Goal: Task Accomplishment & Management: Use online tool/utility

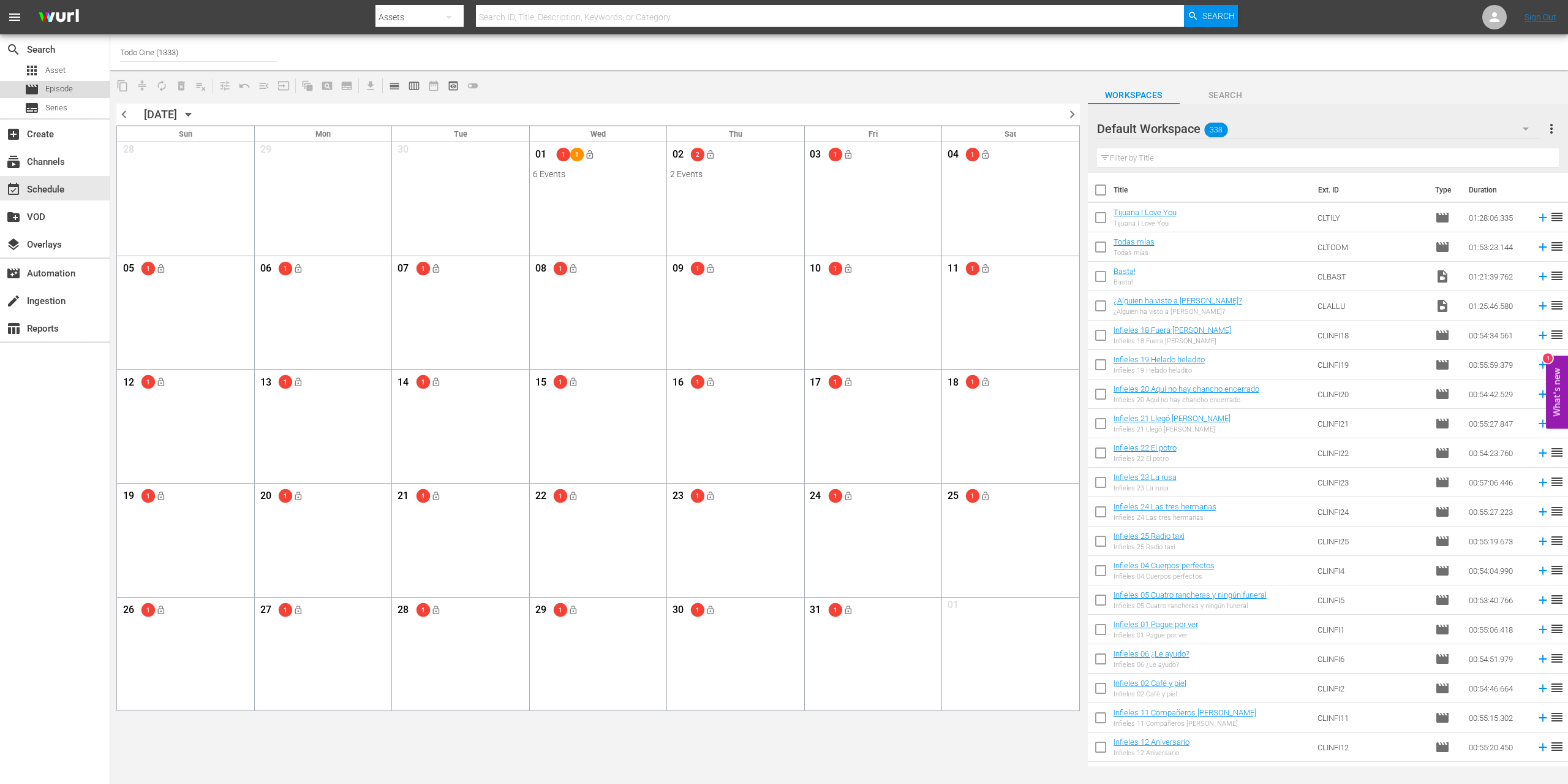
click at [49, 88] on span "Episode" at bounding box center [59, 89] width 27 height 12
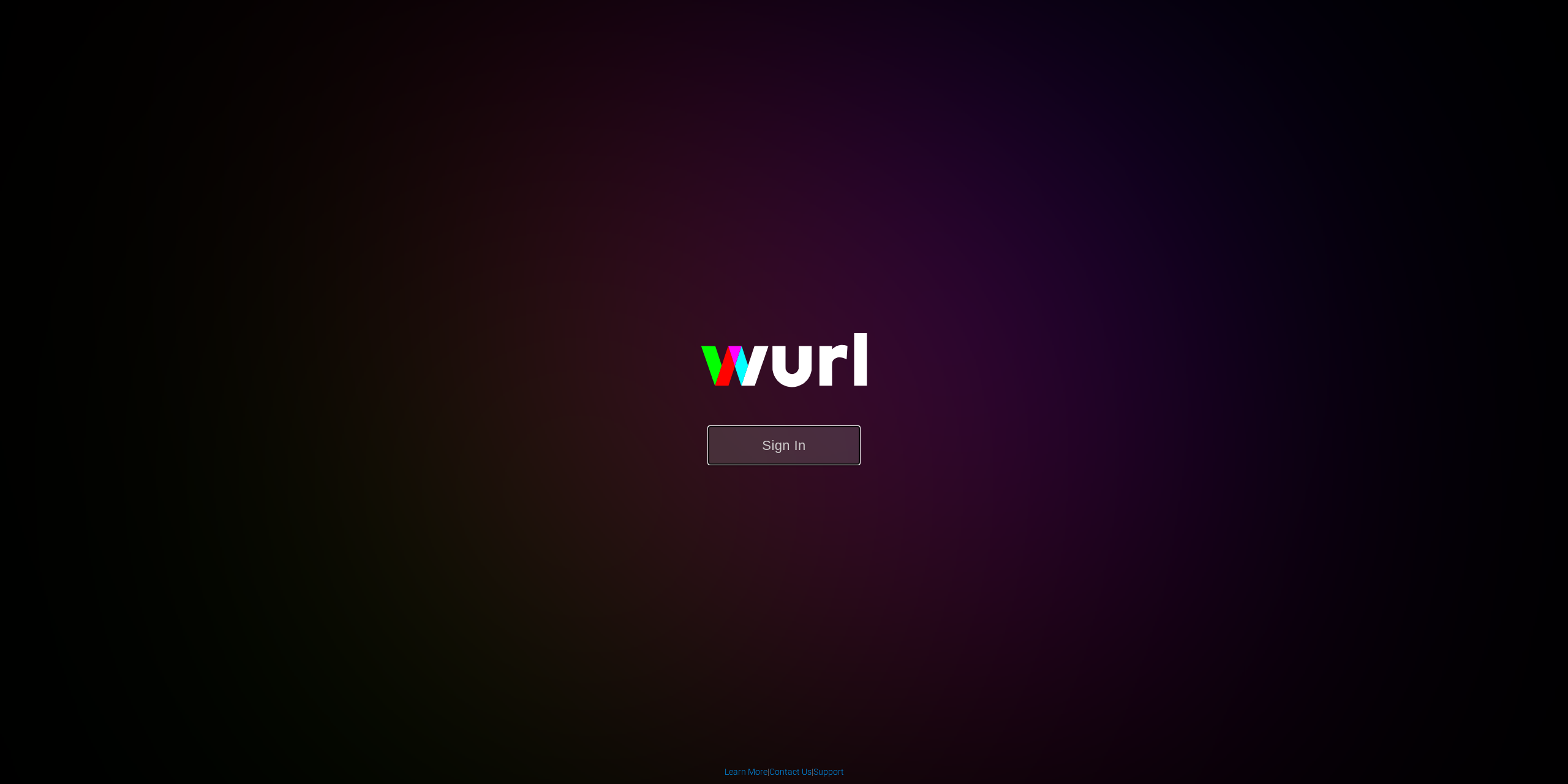
click at [813, 445] on button "Sign In" at bounding box center [784, 445] width 153 height 40
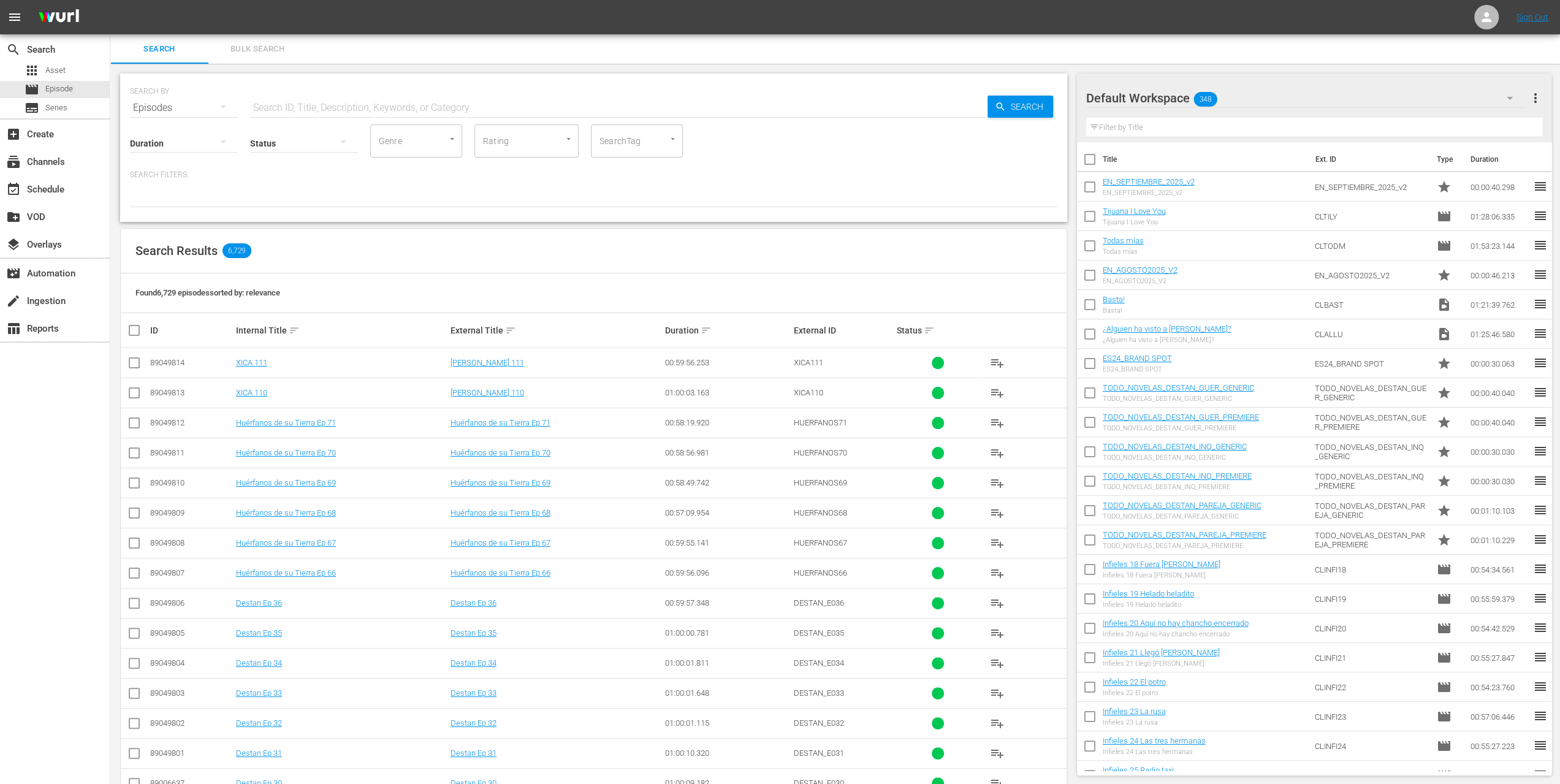
drag, startPoint x: 127, startPoint y: 147, endPoint x: 155, endPoint y: 117, distance: 41.0
click at [152, 120] on div "SEARCH BY Search By Episodes Search ID, Title, Description, Keywords, or Catego…" at bounding box center [594, 148] width 948 height 149
click at [669, 141] on icon "Open" at bounding box center [673, 139] width 9 height 9
click at [609, 174] on span "Todo Cine" at bounding box center [620, 175] width 38 height 13
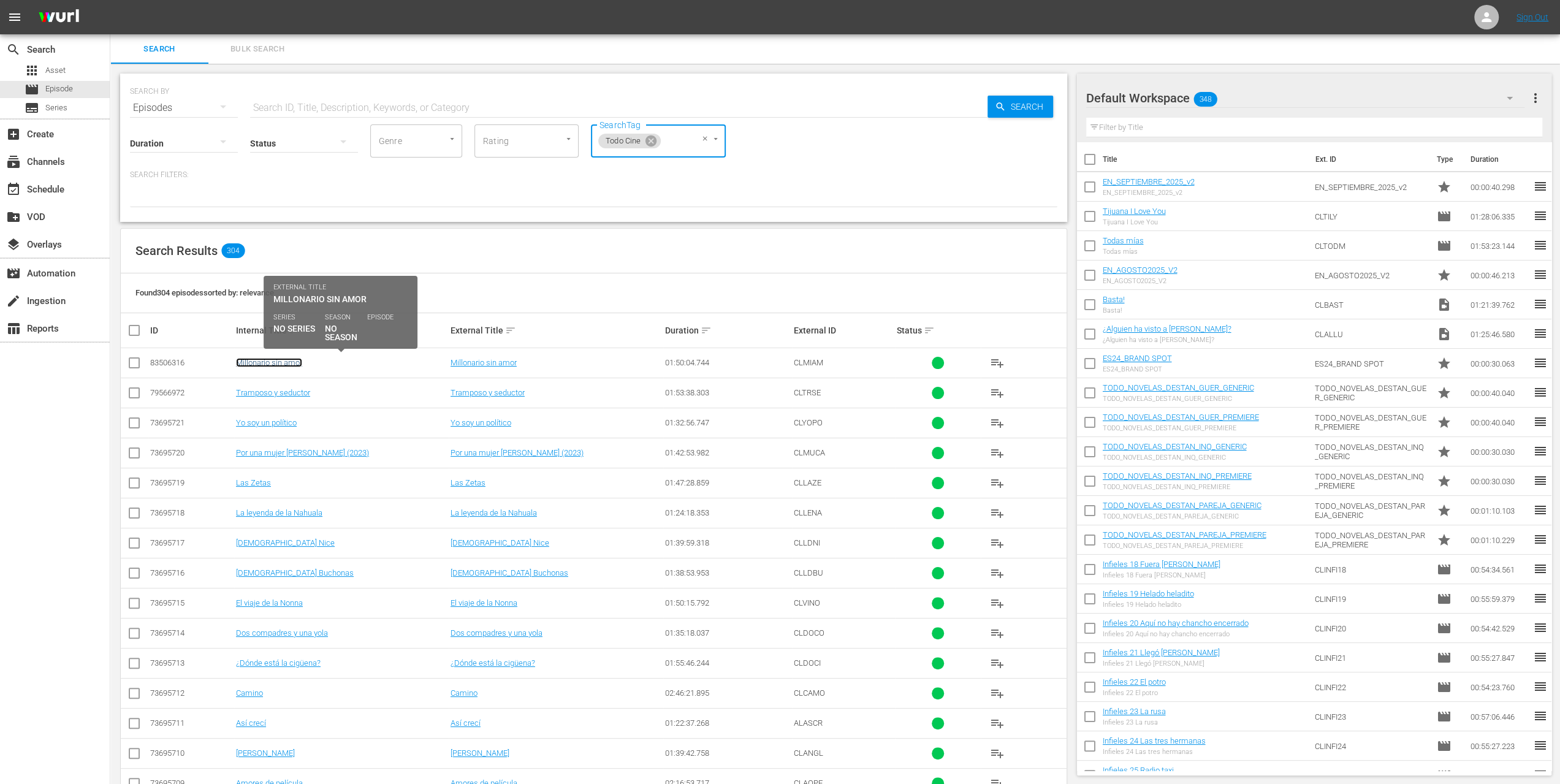
click at [287, 362] on link "Millonario sin amor" at bounding box center [269, 362] width 67 height 9
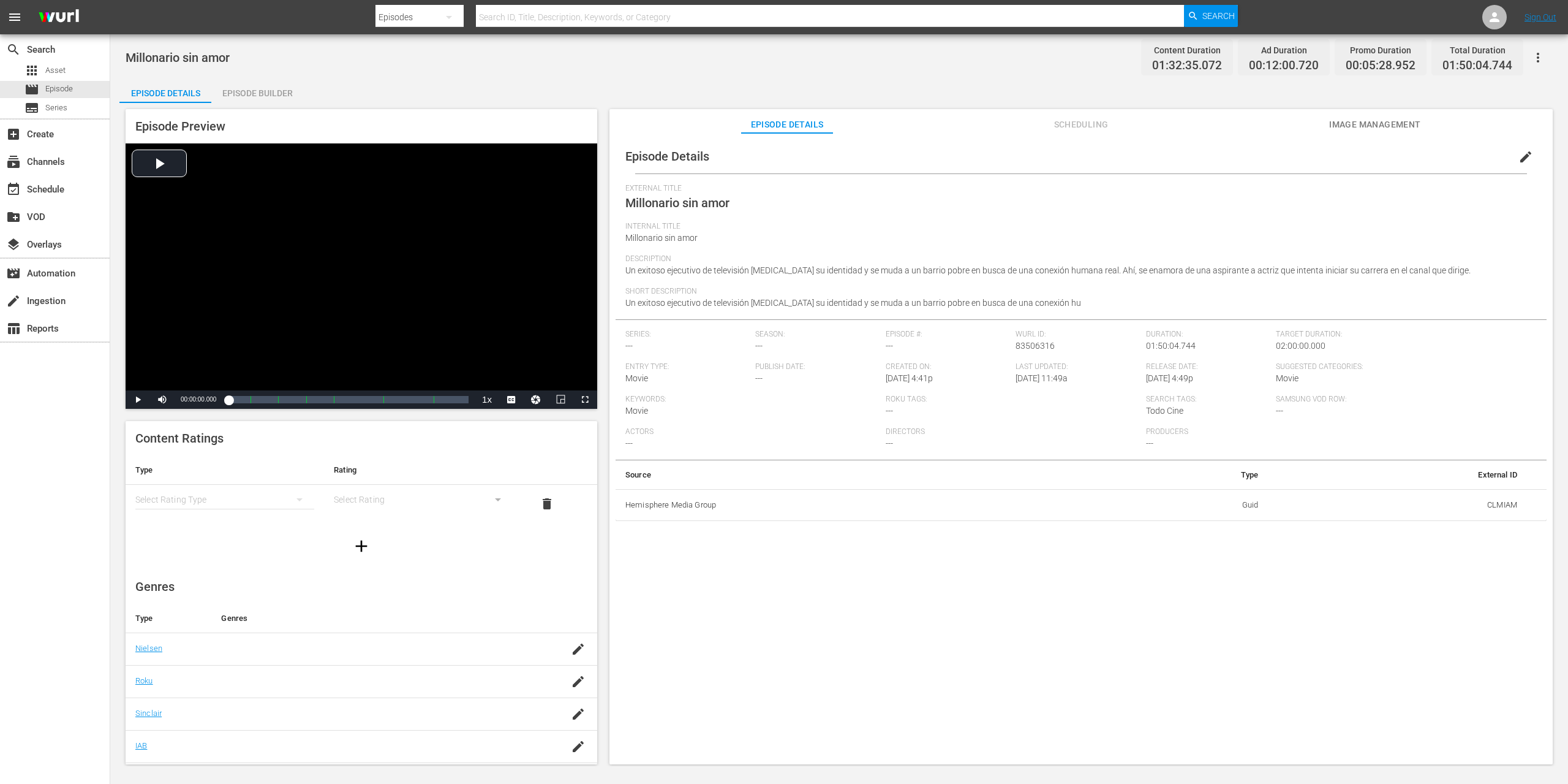
click at [297, 499] on icon "simple table" at bounding box center [299, 499] width 15 height 15
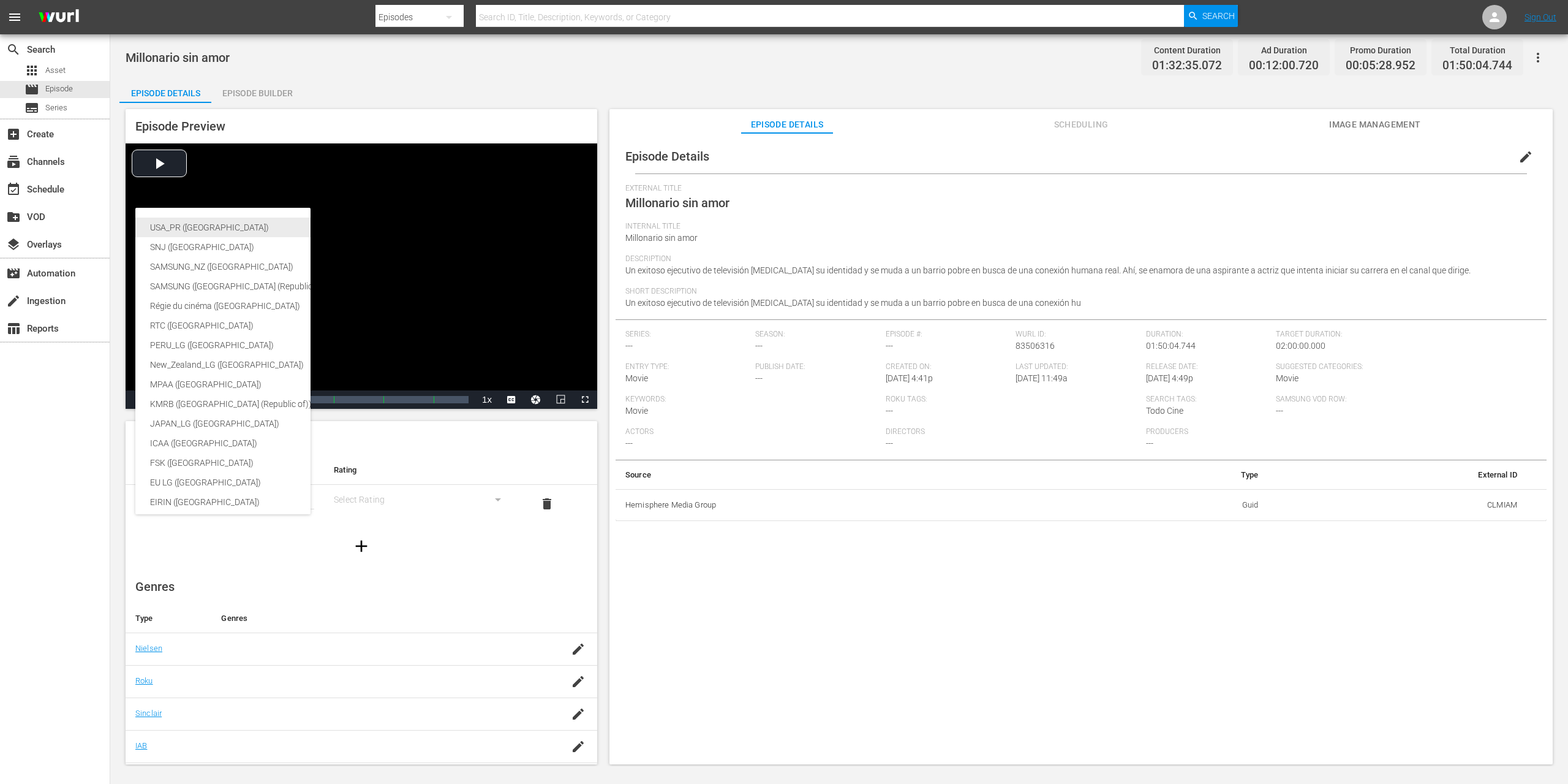
click at [201, 226] on div "USA_PR ([GEOGRAPHIC_DATA])" at bounding box center [291, 226] width 281 height 19
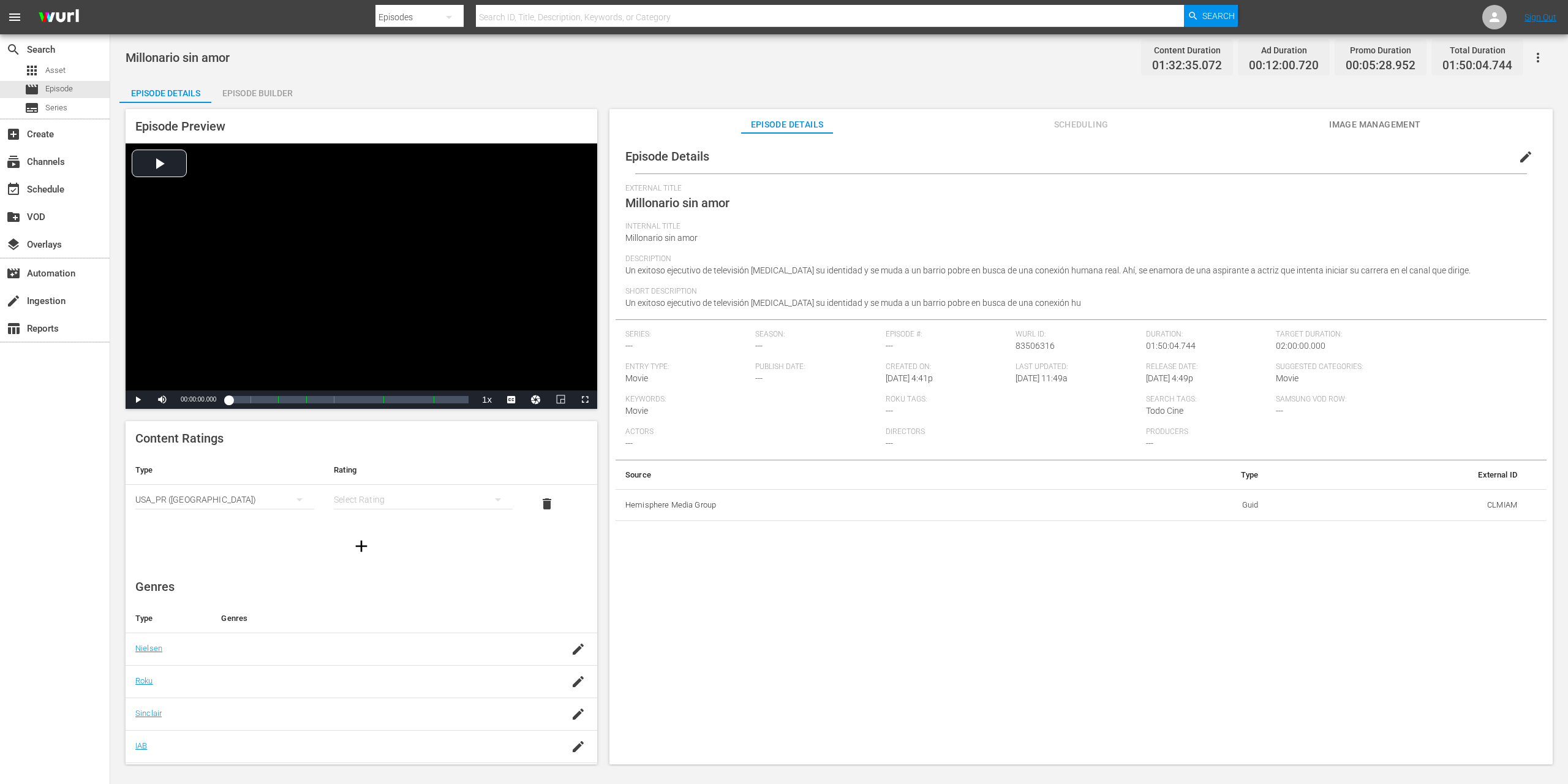
click at [447, 498] on div "simple table" at bounding box center [423, 500] width 179 height 35
click at [468, 437] on div "TVY TVY7 TVG TVPG TV14 TVMA" at bounding box center [784, 392] width 1568 height 784
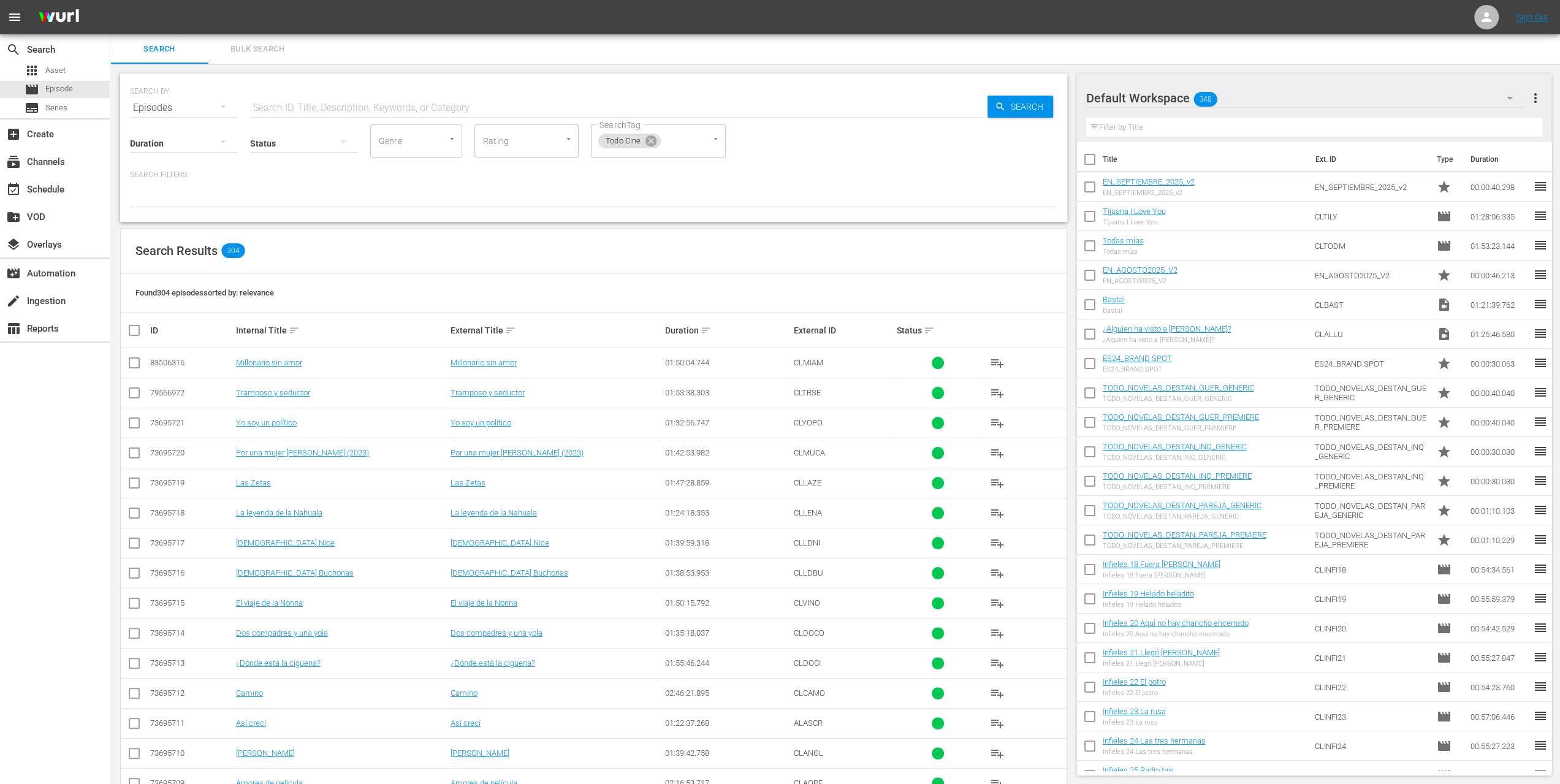
click at [407, 256] on div "Search Results 304" at bounding box center [593, 251] width 946 height 45
